Goal: Task Accomplishment & Management: Complete application form

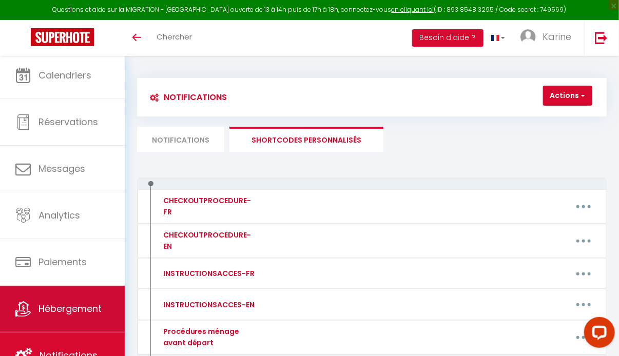
click at [79, 306] on span "Hébergement" at bounding box center [69, 308] width 63 height 13
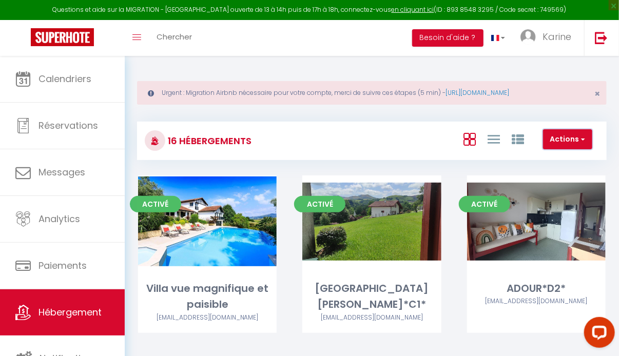
click at [555, 141] on button "Actions" at bounding box center [567, 139] width 49 height 21
click at [535, 158] on li "Créer un Hébergement" at bounding box center [545, 160] width 94 height 11
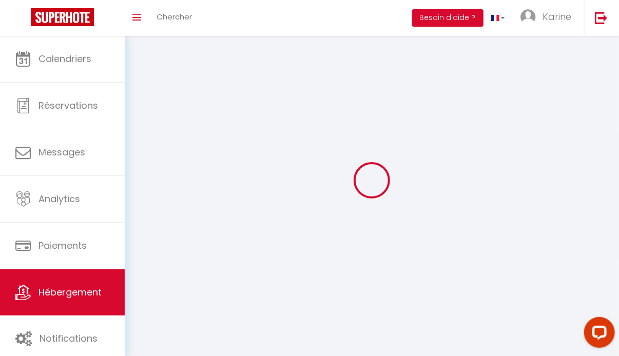
select select "1"
select select
select select "28"
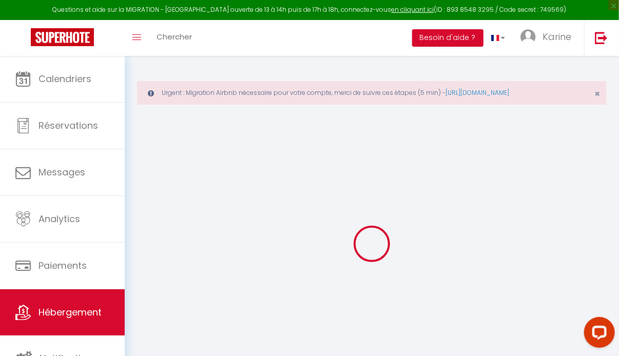
select select
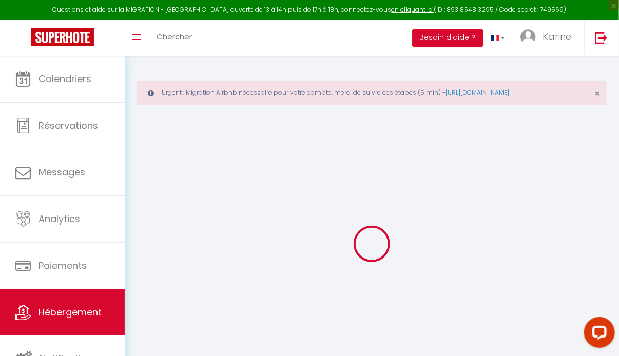
select select
checkbox input "false"
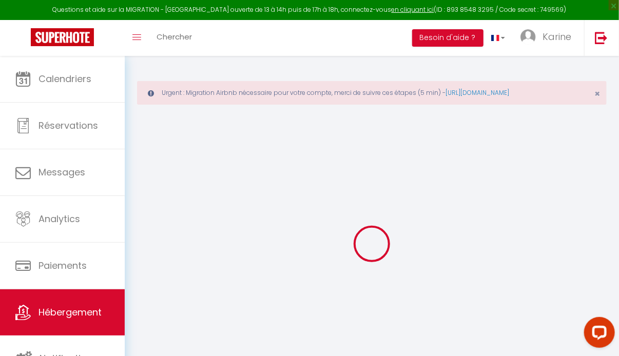
select select
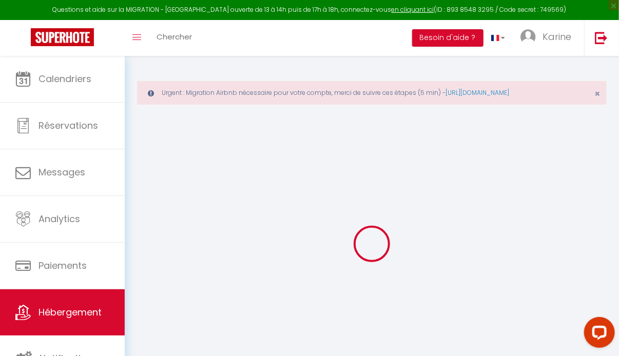
select select
checkbox input "false"
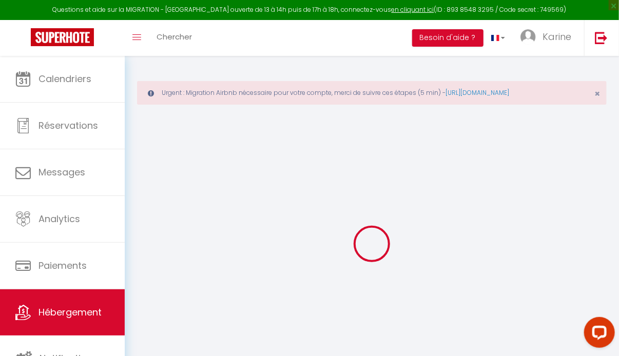
checkbox input "false"
select select
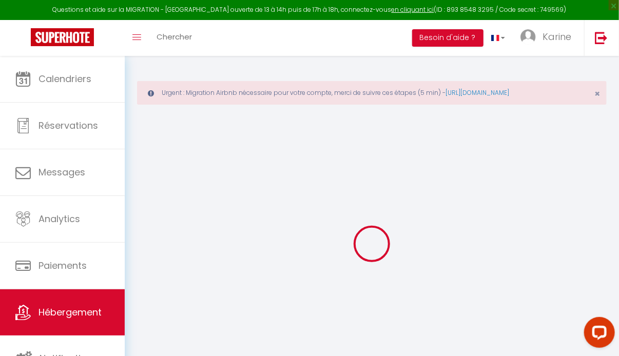
checkbox input "false"
select select
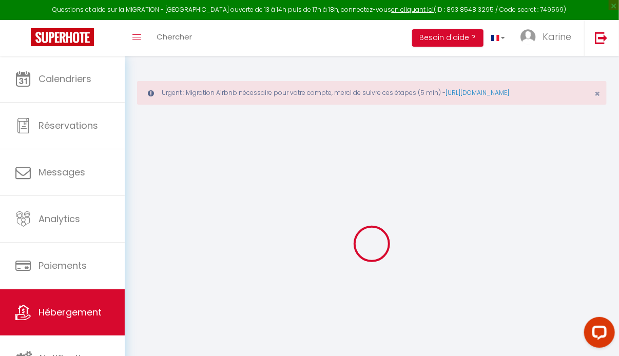
select select
select select "15:00"
select select "23:45"
select select "11:00"
select select "30"
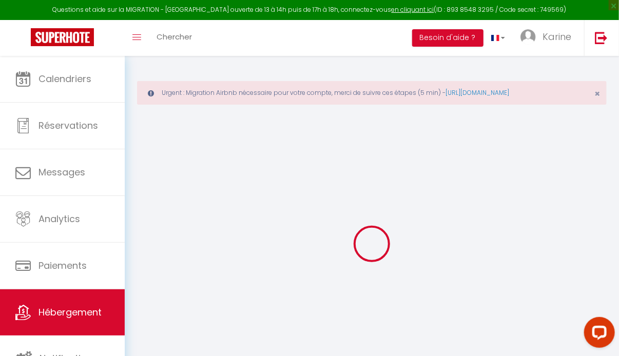
select select "120"
select select
checkbox input "false"
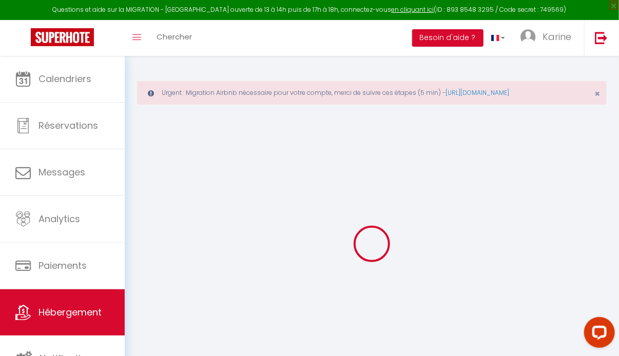
checkbox input "false"
select select
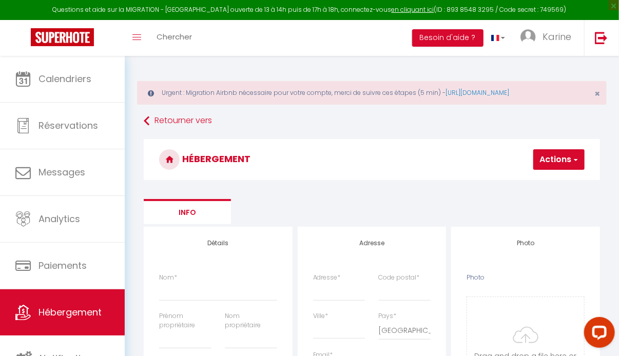
select select
checkbox input "false"
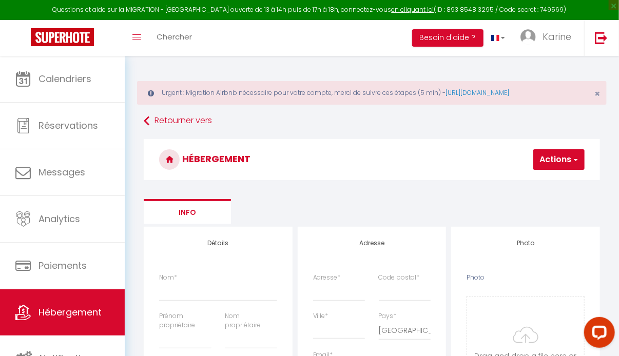
select select
click at [177, 290] on input "Nom *" at bounding box center [218, 291] width 118 height 18
type input "B"
select select
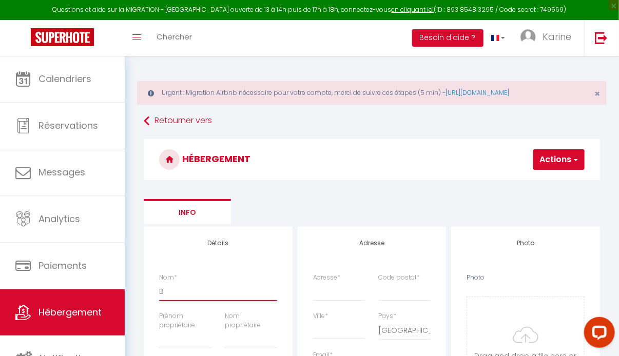
checkbox input "false"
select select
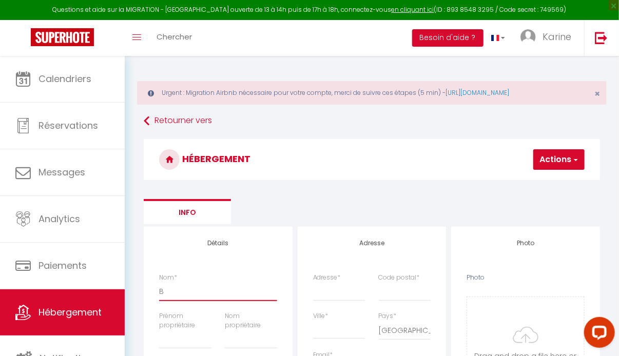
select select
type input "BO"
select select
checkbox input "false"
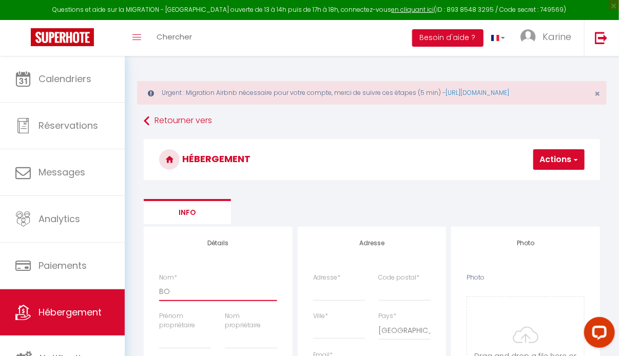
checkbox input "false"
select select
type input "BOR"
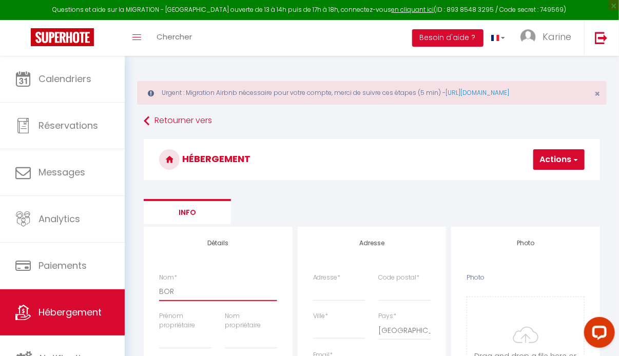
select select
checkbox input "false"
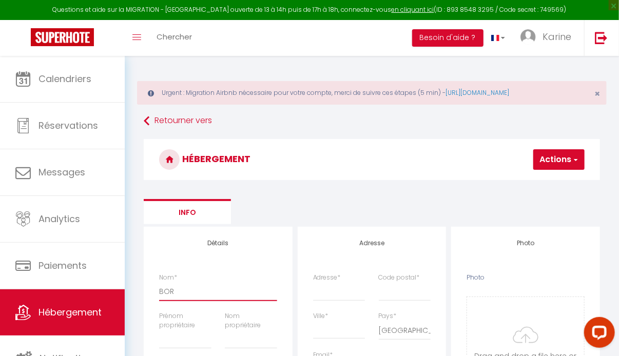
select select
type input "BORD"
select select
checkbox input "false"
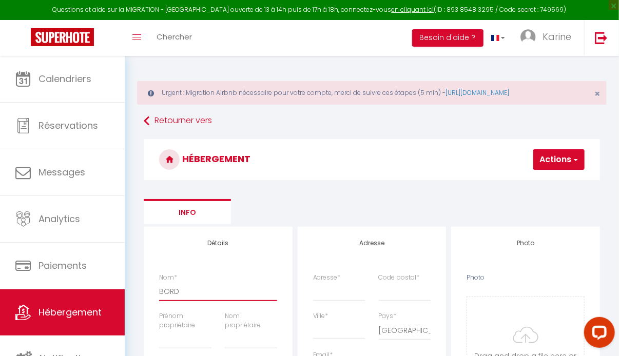
checkbox input "false"
select select
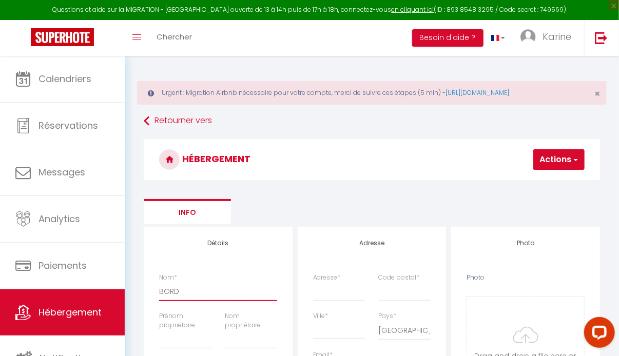
type input "BORDA"
select select
checkbox input "false"
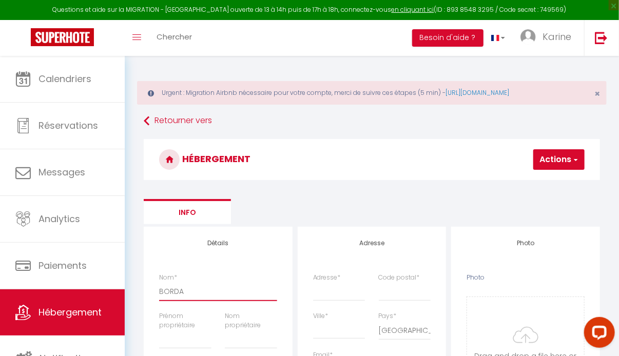
checkbox input "false"
select select
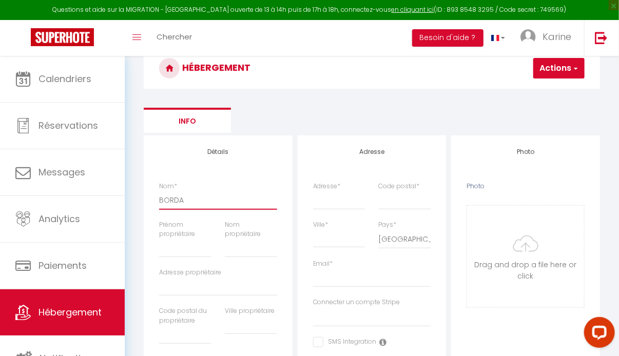
type input "BORDA"
click at [168, 247] on input "Prénom propriétaire" at bounding box center [185, 248] width 52 height 18
type input "D"
select select
checkbox input "false"
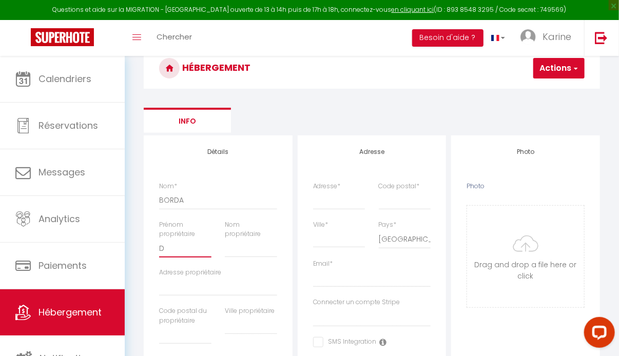
checkbox input "false"
select select
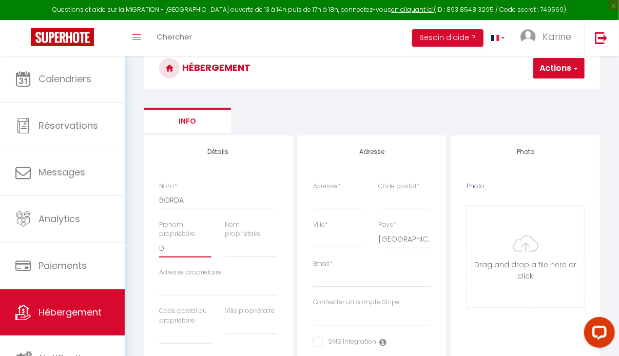
type input "DA"
select select
checkbox input "false"
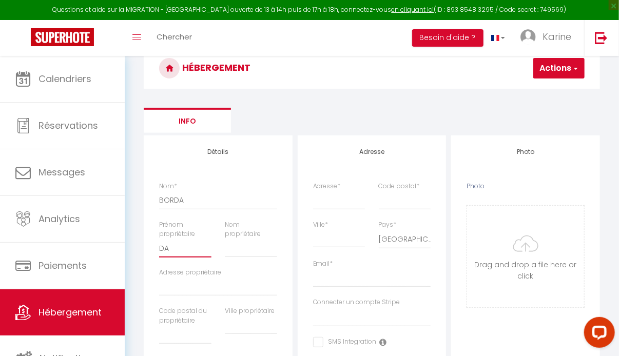
checkbox input "false"
select select
type input "DAV"
select select
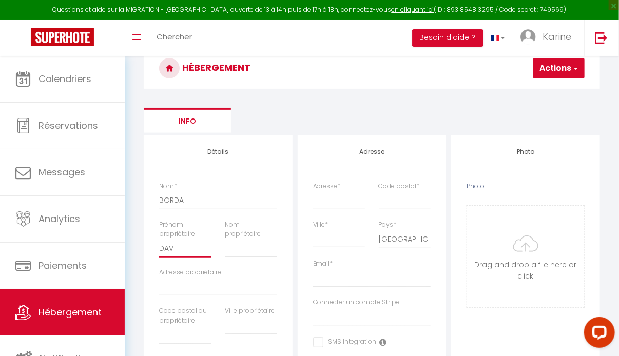
checkbox input "false"
select select
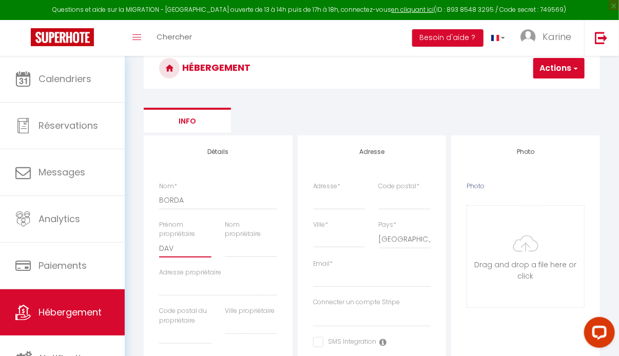
select select
type input "DAVI"
select select
checkbox input "false"
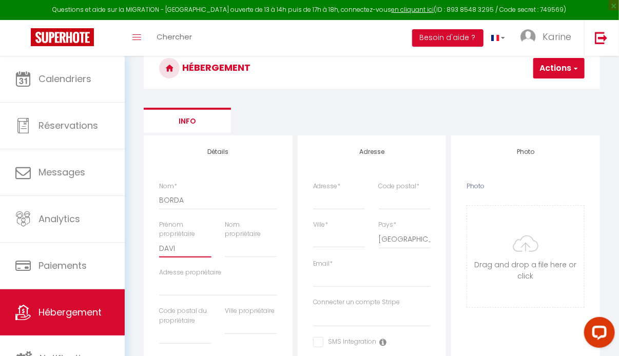
checkbox input "false"
select select
type input "[PERSON_NAME]"
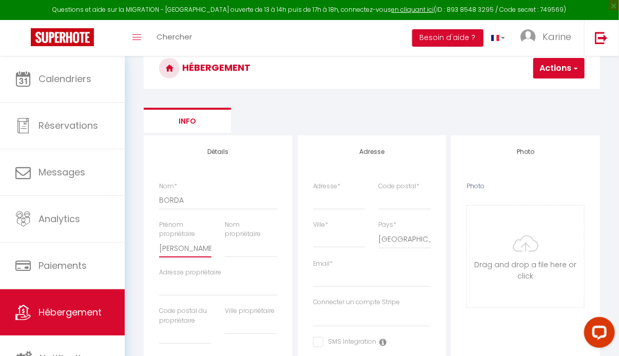
select select
checkbox input "false"
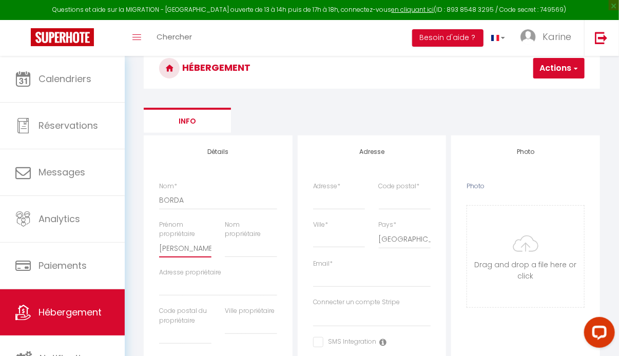
select select
type input "[PERSON_NAME]"
select select
checkbox input "false"
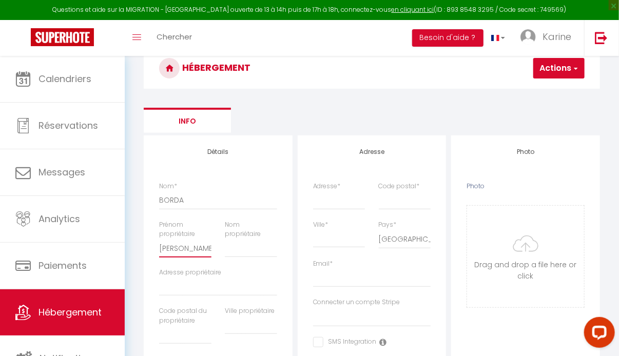
checkbox input "false"
select select
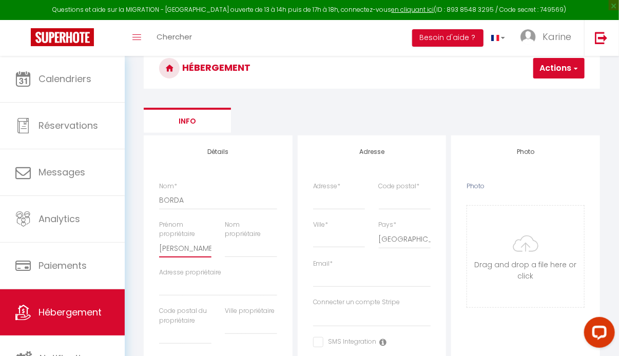
type input "[PERSON_NAME]"
select select
checkbox input "false"
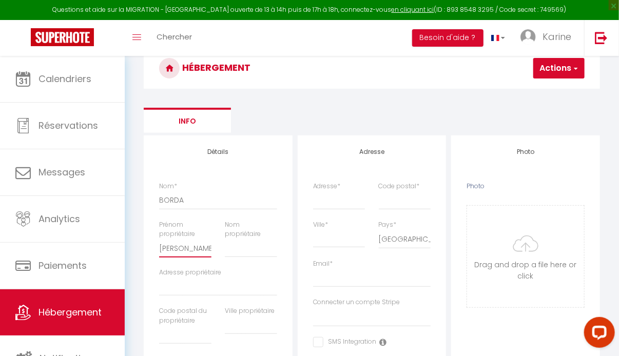
checkbox input "false"
select select
type input "[PERSON_NAME]"
type input "L"
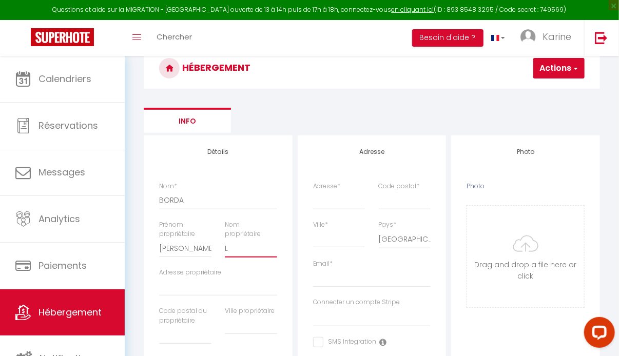
select select
checkbox input "false"
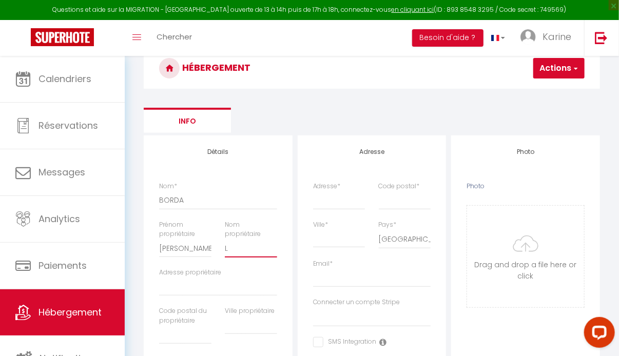
select select
checkbox input "false"
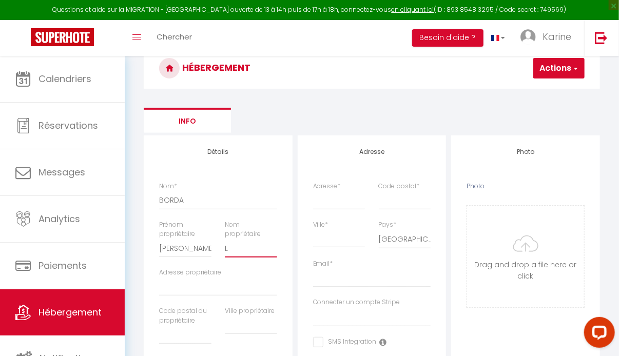
checkbox input "false"
select select
type input "LA"
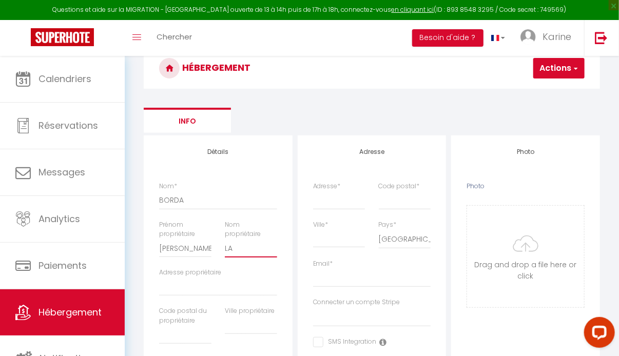
select select
checkbox input "false"
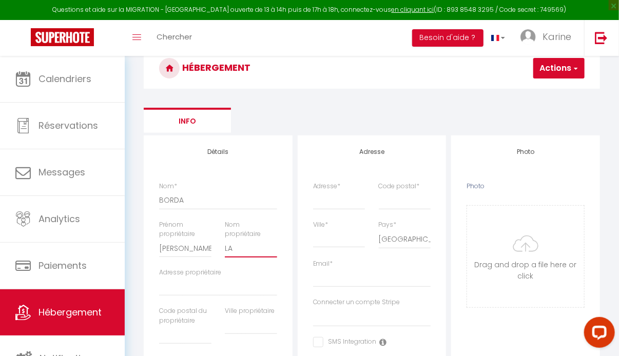
select select
type input "LAP"
select select
checkbox input "false"
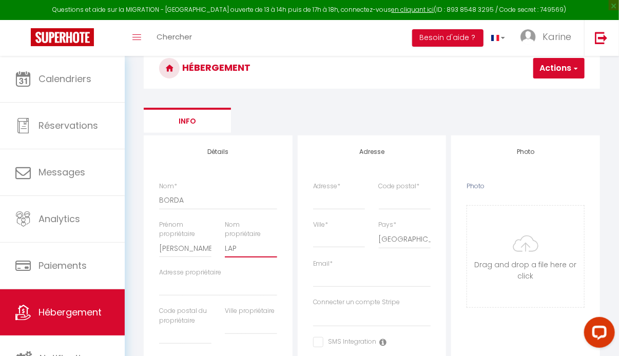
checkbox input "false"
select select
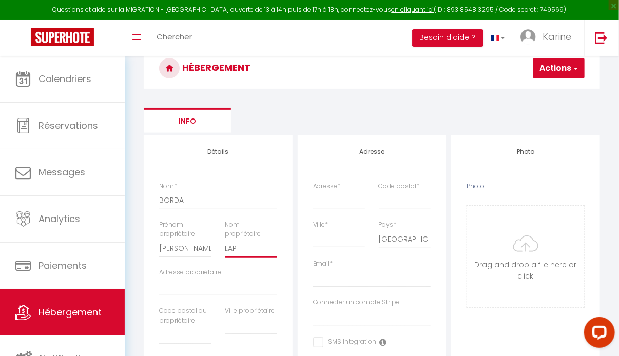
type input "LAPE"
select select
checkbox input "false"
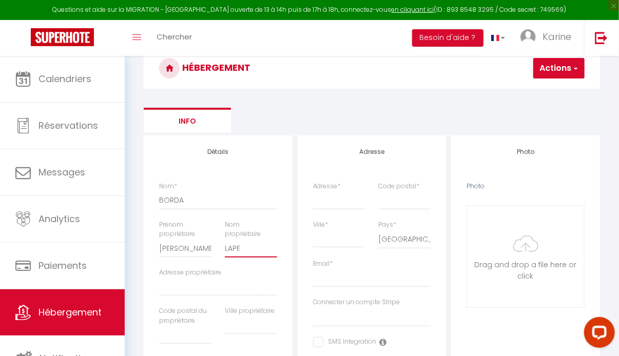
checkbox input "false"
select select
type input "LAPEG"
select select
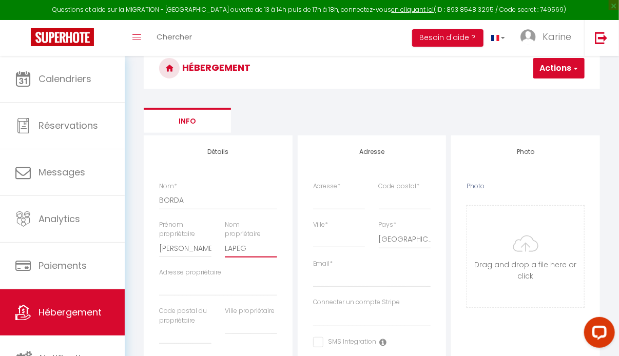
checkbox input "false"
select select
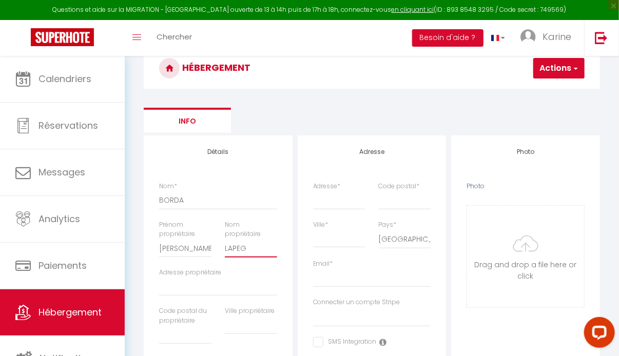
select select
type input "LAPEGU"
select select
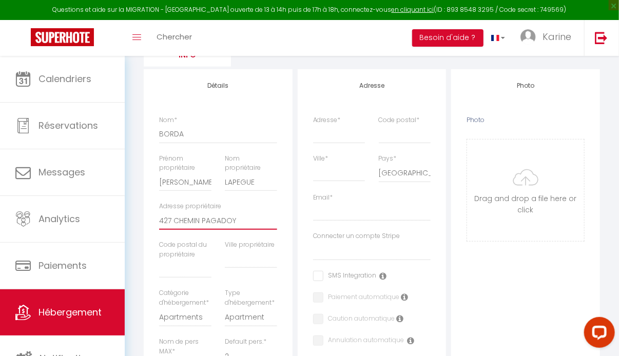
scroll to position [160, 0]
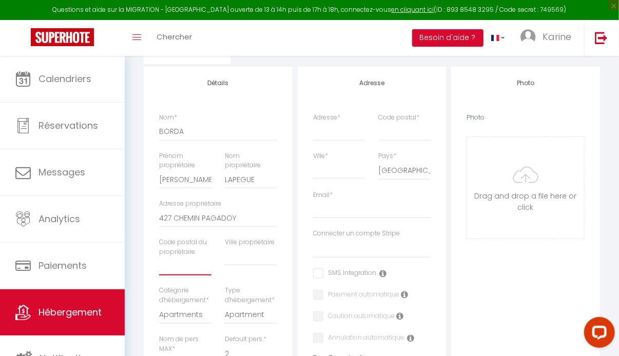
click at [179, 271] on input "text" at bounding box center [185, 266] width 52 height 18
click at [86, 303] on link "Hébergement" at bounding box center [62, 313] width 125 height 46
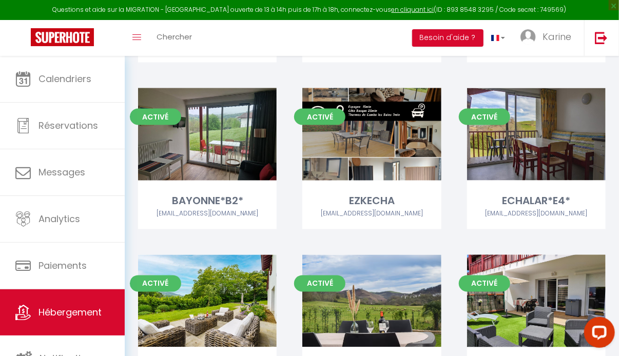
scroll to position [643, 0]
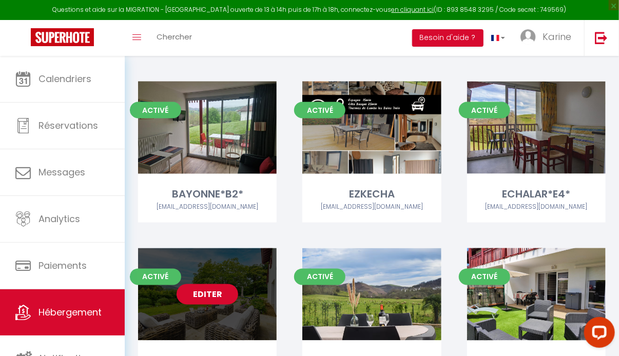
click at [195, 284] on link "Editer" at bounding box center [208, 294] width 62 height 21
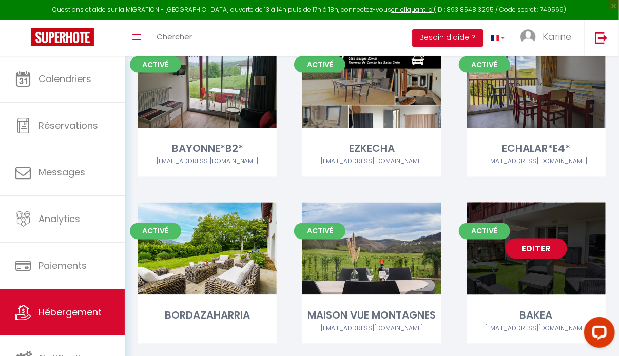
scroll to position [691, 0]
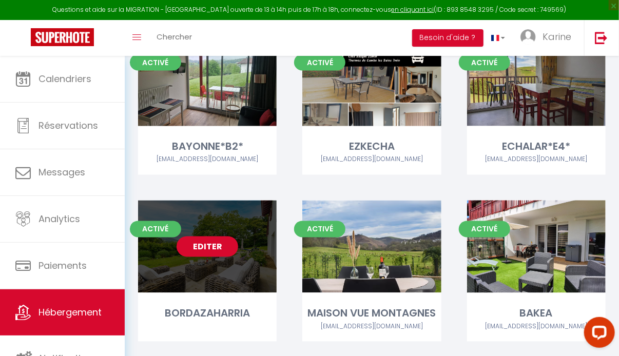
click at [197, 237] on link "Editer" at bounding box center [208, 247] width 62 height 21
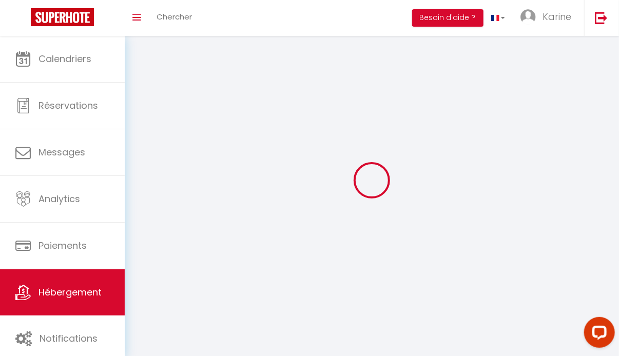
click at [197, 227] on div at bounding box center [372, 180] width 470 height 264
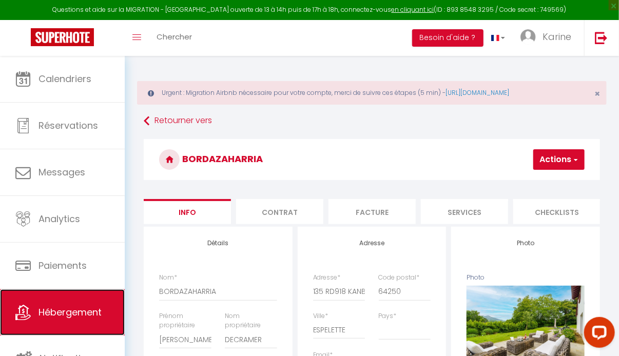
click at [74, 306] on span "Hébergement" at bounding box center [69, 312] width 63 height 13
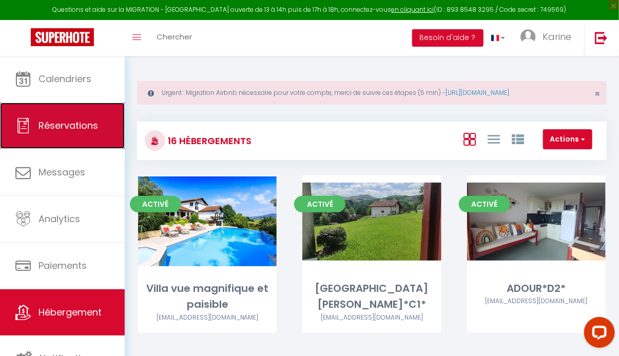
click at [41, 106] on link "Réservations" at bounding box center [62, 126] width 125 height 46
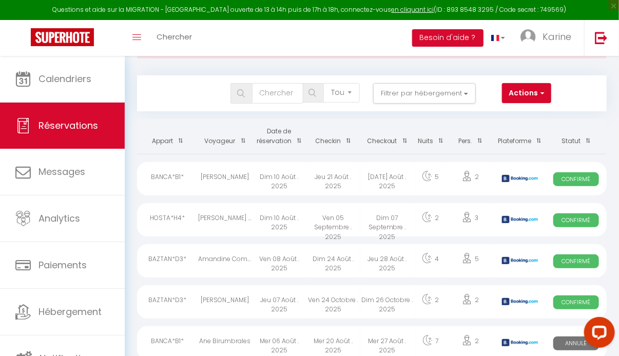
scroll to position [47, 0]
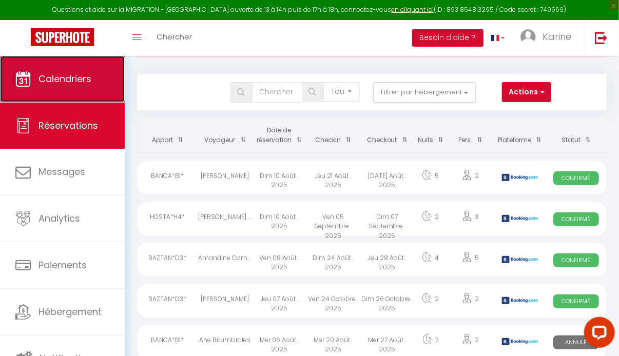
click at [87, 89] on link "Calendriers" at bounding box center [62, 79] width 125 height 46
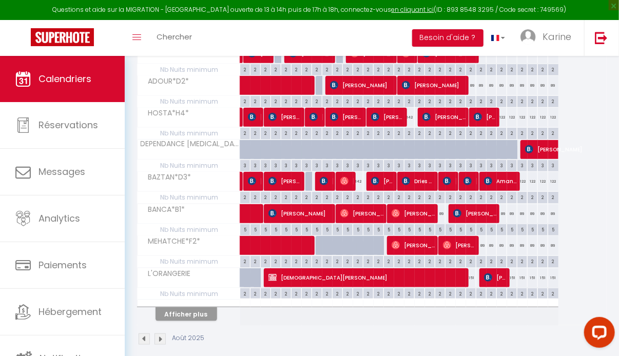
scroll to position [296, 0]
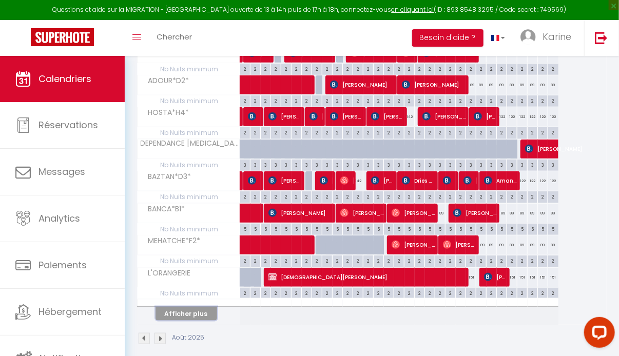
click at [196, 307] on button "Afficher plus" at bounding box center [187, 314] width 62 height 14
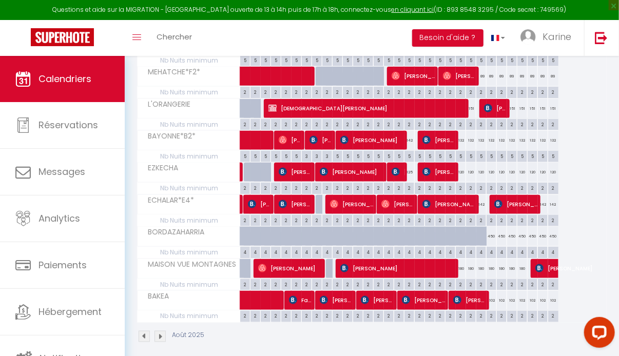
scroll to position [460, 0]
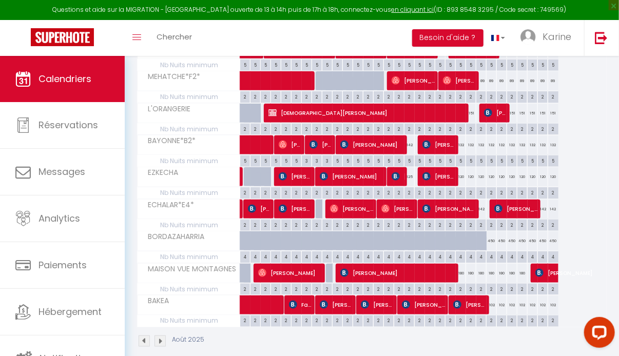
click at [494, 236] on div "450" at bounding box center [492, 241] width 10 height 19
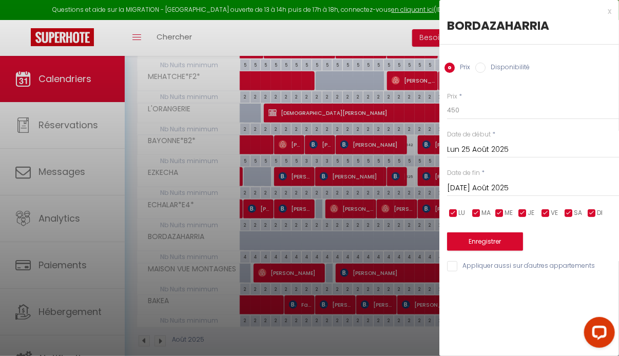
click at [358, 254] on div at bounding box center [309, 178] width 619 height 356
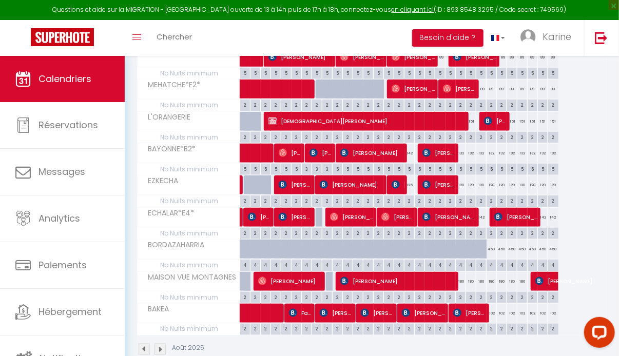
scroll to position [454, 0]
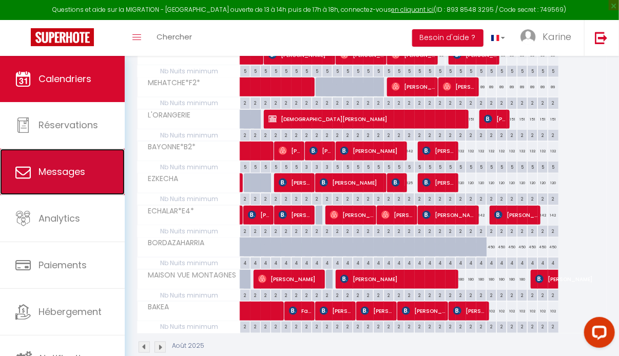
click at [51, 149] on link "Messages" at bounding box center [62, 172] width 125 height 46
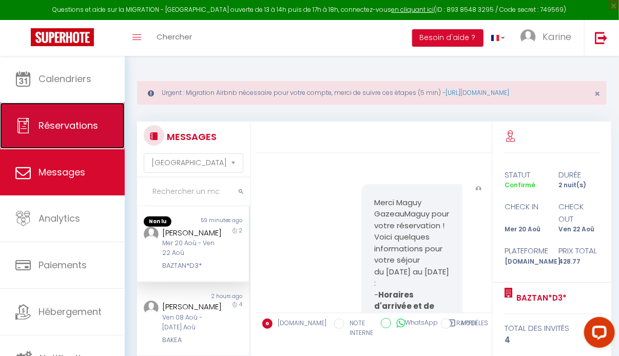
click at [50, 136] on link "Réservations" at bounding box center [62, 126] width 125 height 46
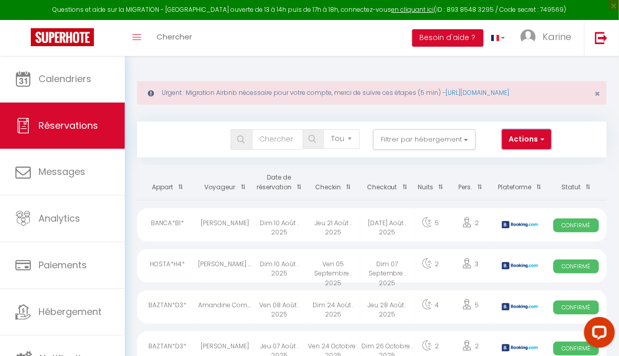
click at [530, 143] on button "Actions" at bounding box center [526, 139] width 49 height 21
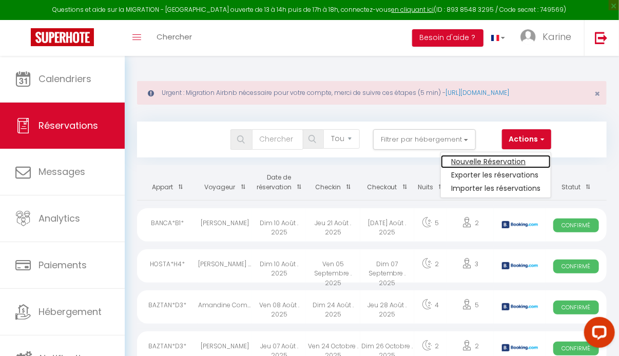
click at [507, 159] on link "Nouvelle Réservation" at bounding box center [496, 161] width 110 height 13
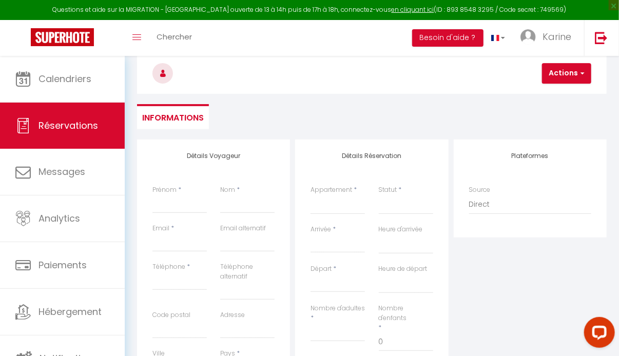
scroll to position [94, 0]
click at [160, 210] on input "Prénom" at bounding box center [179, 204] width 54 height 18
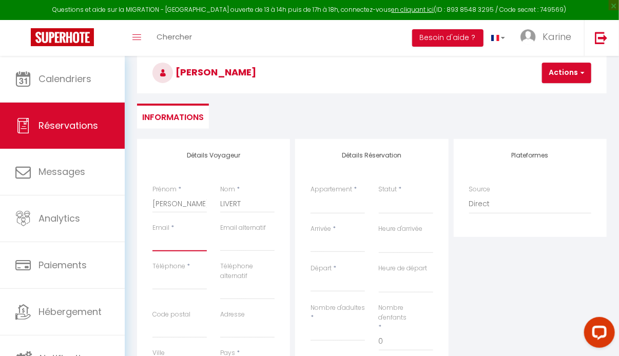
click at [193, 241] on input "Email client" at bounding box center [179, 242] width 54 height 18
paste input "[EMAIL_ADDRESS][DOMAIN_NAME]"
click at [157, 283] on input "Téléphone" at bounding box center [179, 281] width 54 height 18
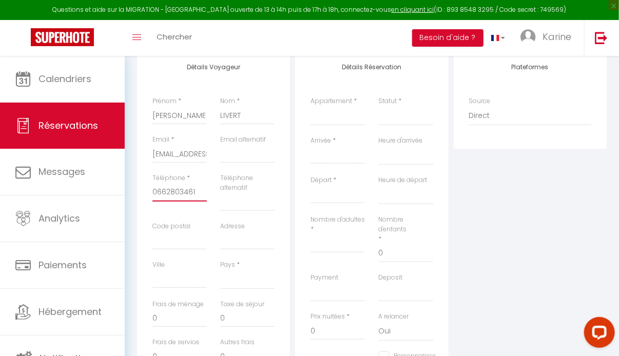
scroll to position [183, 0]
click at [226, 285] on select "[GEOGRAPHIC_DATA] [GEOGRAPHIC_DATA] [GEOGRAPHIC_DATA] [GEOGRAPHIC_DATA] [GEOGRA…" at bounding box center [247, 280] width 54 height 20
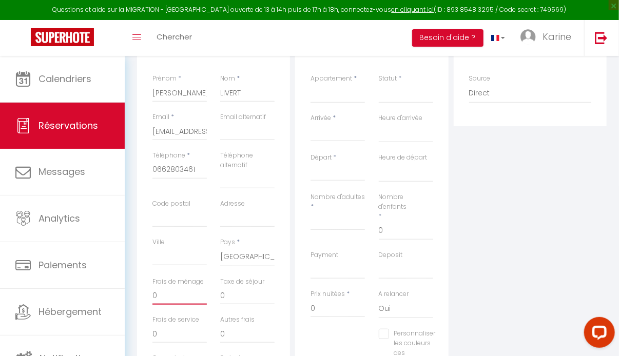
click at [183, 297] on input "0" at bounding box center [179, 295] width 54 height 18
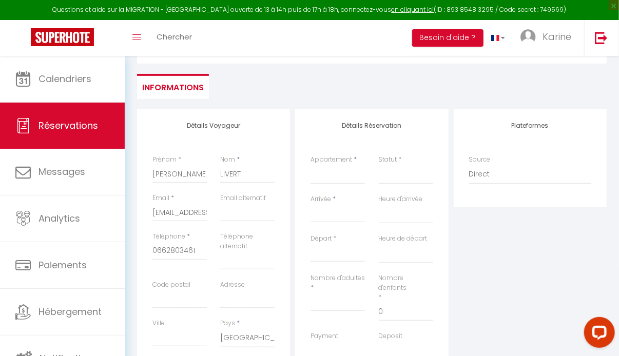
scroll to position [0, 0]
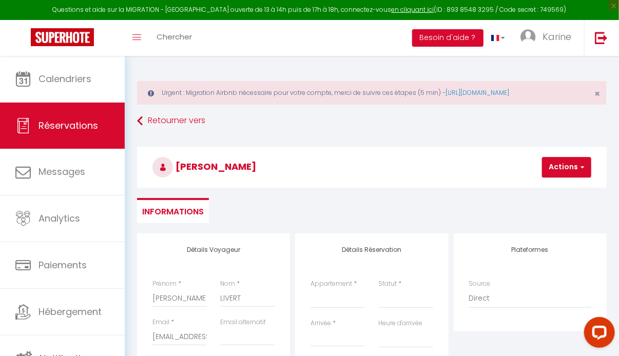
click at [404, 284] on div "Statut * Confirmé Non Confirmé Annulé Annulé par le voyageur No Show Request" at bounding box center [406, 293] width 54 height 29
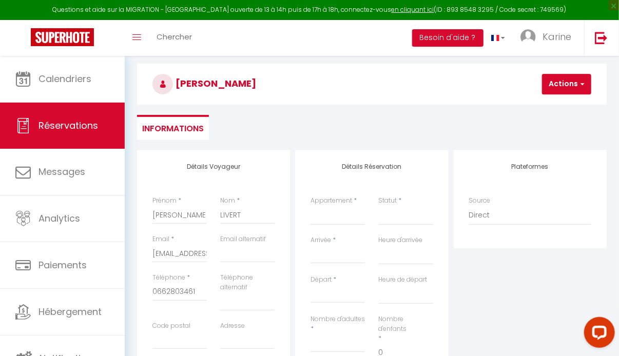
scroll to position [85, 0]
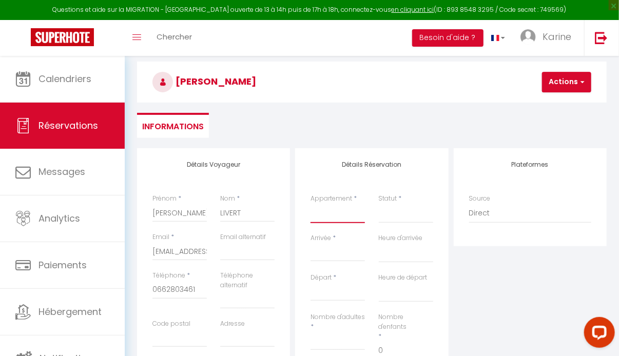
click at [329, 218] on select "Villa vue magnifique et paisible CAMBO [PERSON_NAME]*C1* ADOUR*D2* HOSTA*H4* DE…" at bounding box center [338, 214] width 54 height 20
click at [311, 204] on select "Villa vue magnifique et paisible CAMBO [PERSON_NAME]*C1* ADOUR*D2* HOSTA*H4* DE…" at bounding box center [338, 214] width 54 height 20
click at [383, 216] on select "Confirmé Non Confirmé [PERSON_NAME] par le voyageur No Show Request" at bounding box center [406, 214] width 54 height 20
click at [394, 227] on div "Statut * Confirmé Non Confirmé Annulé Annulé par le voyageur No Show Request" at bounding box center [406, 214] width 68 height 40
click at [394, 225] on div "Statut * Confirmé Non Confirmé Annulé Annulé par le voyageur No Show Request" at bounding box center [406, 214] width 68 height 40
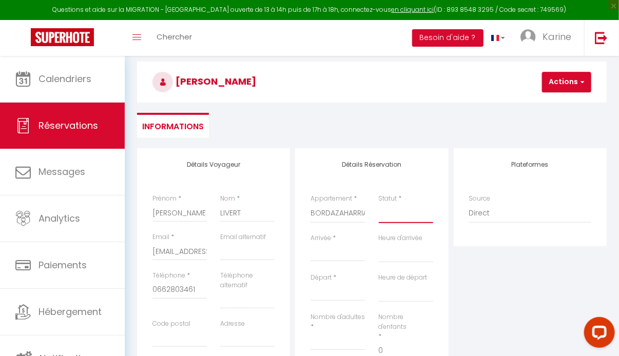
click at [393, 223] on select "Confirmé Non Confirmé [PERSON_NAME] par le voyageur No Show Request" at bounding box center [406, 214] width 54 height 20
click at [379, 204] on select "Confirmé Non Confirmé [PERSON_NAME] par le voyageur No Show Request" at bounding box center [406, 214] width 54 height 20
click at [322, 258] on input "Arrivée" at bounding box center [338, 253] width 54 height 13
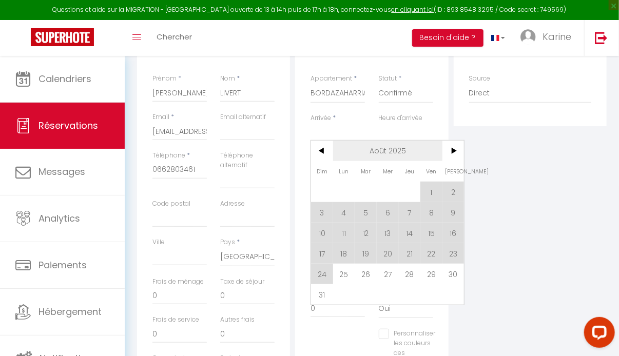
scroll to position [221, 0]
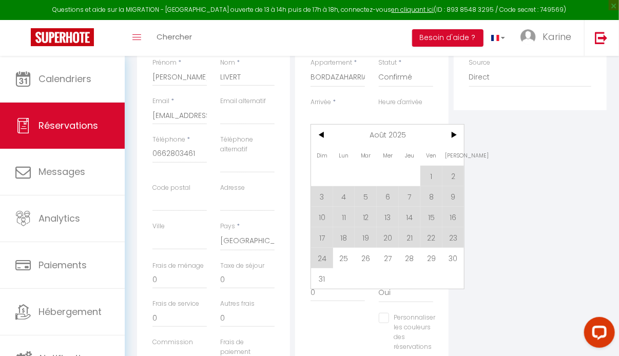
drag, startPoint x: 429, startPoint y: 265, endPoint x: 345, endPoint y: 261, distance: 84.3
click at [421, 265] on span "29" at bounding box center [431, 258] width 22 height 21
click at [345, 261] on select "OK KO" at bounding box center [338, 254] width 54 height 20
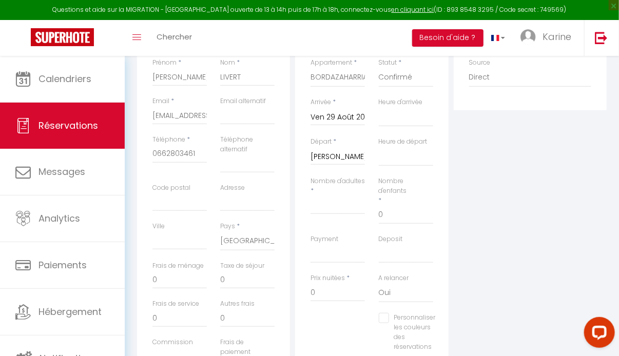
click at [326, 116] on input "Ven 29 Août 2025" at bounding box center [338, 117] width 54 height 13
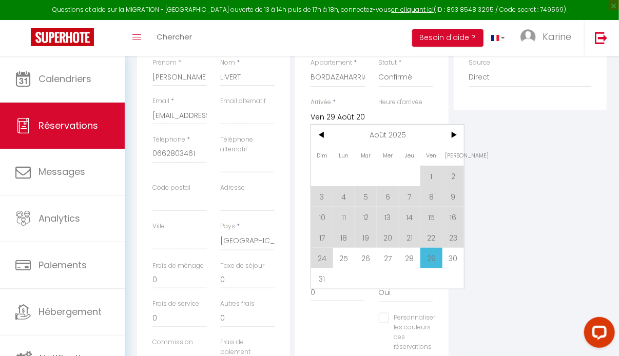
click at [344, 258] on span "25" at bounding box center [344, 258] width 22 height 21
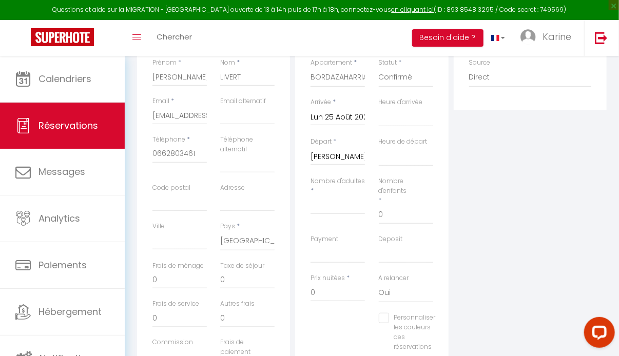
click at [335, 159] on input "[PERSON_NAME] 30 Août 2025" at bounding box center [338, 156] width 54 height 13
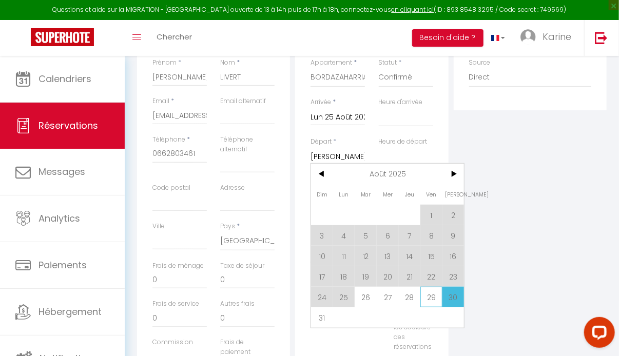
click at [435, 302] on span "29" at bounding box center [431, 297] width 22 height 21
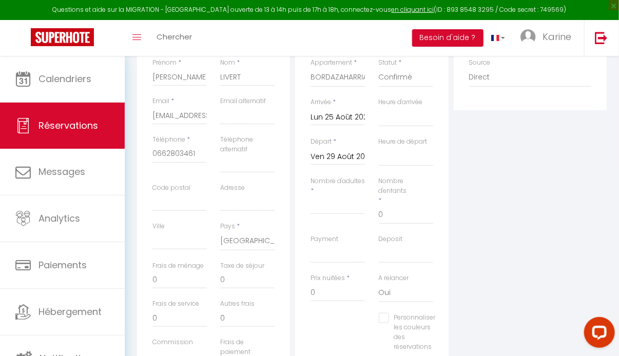
click at [341, 214] on div "Nombre d'adultes *" at bounding box center [338, 206] width 68 height 58
click at [315, 206] on input "Nombre d'adultes" at bounding box center [338, 205] width 54 height 18
click at [387, 215] on input "0" at bounding box center [406, 215] width 54 height 18
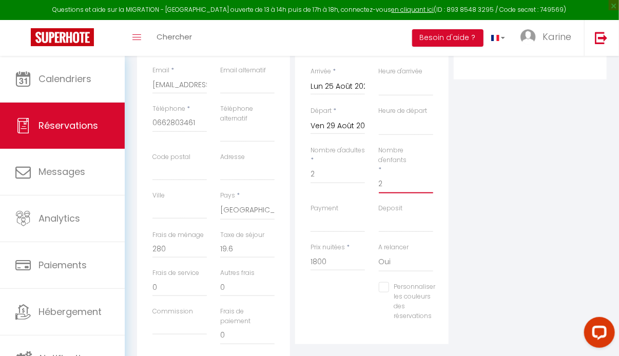
scroll to position [335, 0]
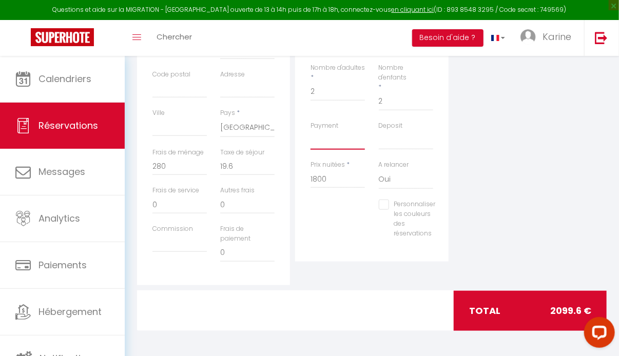
click at [344, 146] on select "OK KO" at bounding box center [338, 140] width 54 height 20
click at [311, 130] on select "OK KO" at bounding box center [338, 140] width 54 height 20
click at [396, 146] on select "OK KO" at bounding box center [406, 140] width 54 height 20
click at [379, 130] on select "OK KO" at bounding box center [406, 140] width 54 height 20
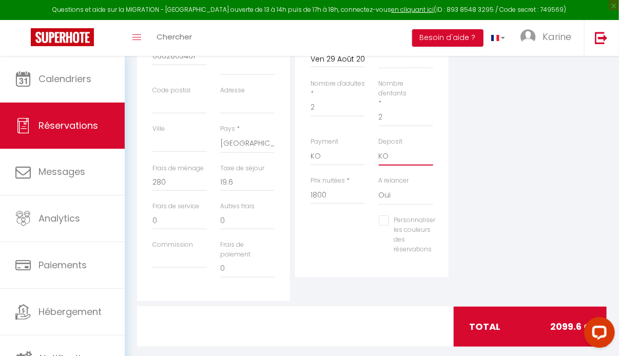
scroll to position [320, 0]
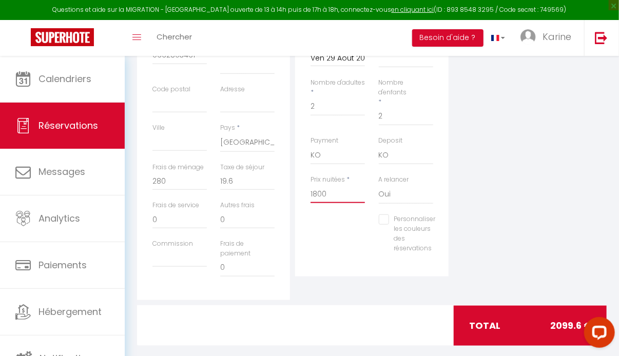
click at [324, 196] on input "1800" at bounding box center [338, 194] width 54 height 18
click at [349, 285] on div "Détails Réservation Appartement * Villa vue magnifique et paisible [GEOGRAPHIC_…" at bounding box center [372, 107] width 158 height 387
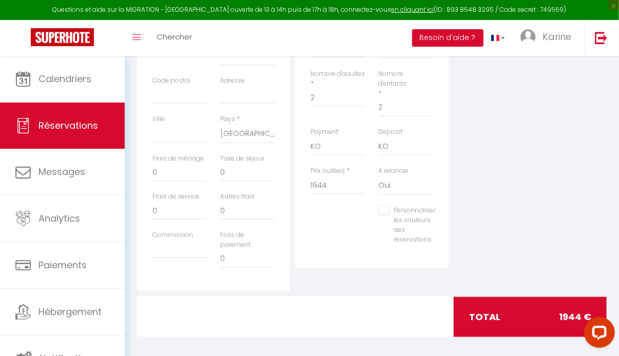
scroll to position [335, 0]
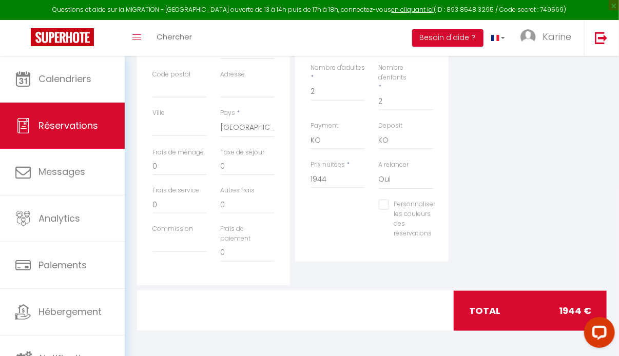
click at [486, 174] on div "Plateformes Source Direct [DOMAIN_NAME] [DOMAIN_NAME] Chalet montagne Expedia G…" at bounding box center [530, 92] width 158 height 387
click at [169, 166] on input "0" at bounding box center [179, 166] width 54 height 18
click at [231, 166] on input "0" at bounding box center [247, 166] width 54 height 18
click at [483, 156] on div "Plateformes Source Direct [DOMAIN_NAME] [DOMAIN_NAME] Chalet montagne Expedia G…" at bounding box center [530, 92] width 158 height 387
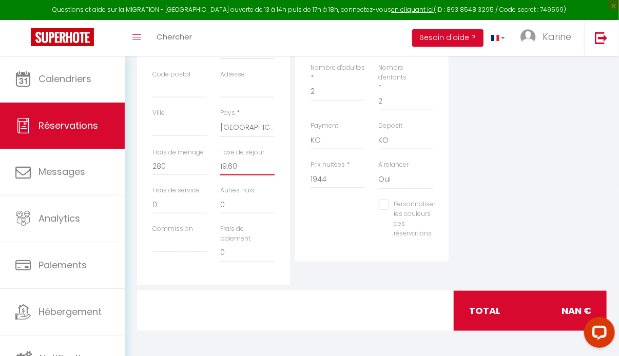
click at [229, 167] on input "19,60" at bounding box center [247, 166] width 54 height 18
click at [334, 235] on div "Personnaliser les couleurs des réservations #D7092E" at bounding box center [372, 224] width 136 height 49
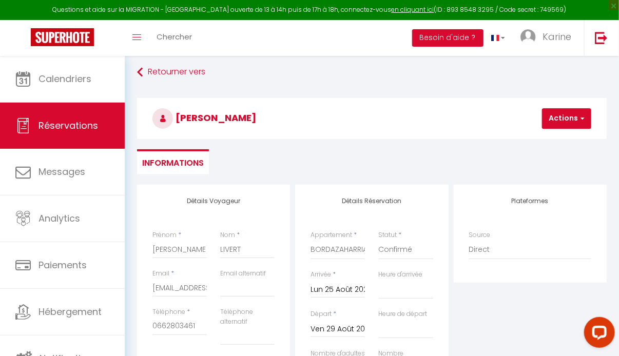
scroll to position [47, 0]
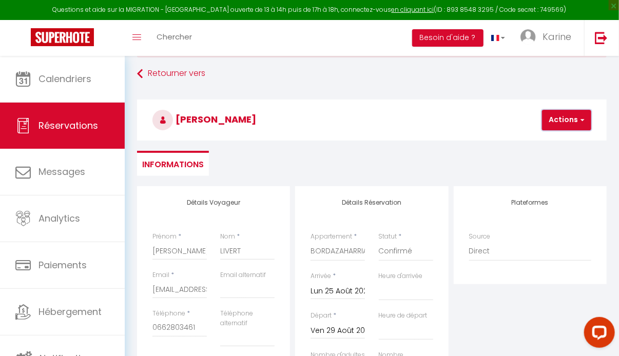
click at [561, 120] on button "Actions" at bounding box center [566, 120] width 49 height 21
click at [559, 139] on link "Enregistrer" at bounding box center [575, 142] width 81 height 13
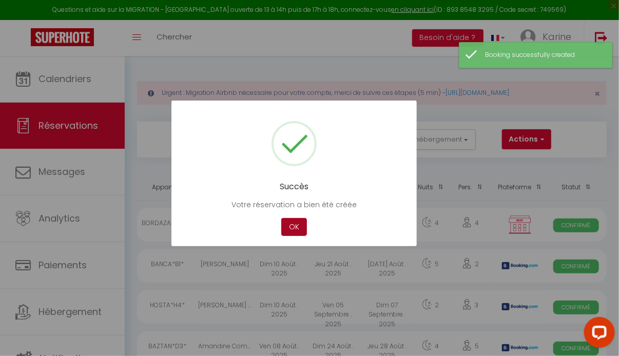
click at [297, 230] on button "OK" at bounding box center [294, 227] width 26 height 18
